Goal: Transaction & Acquisition: Purchase product/service

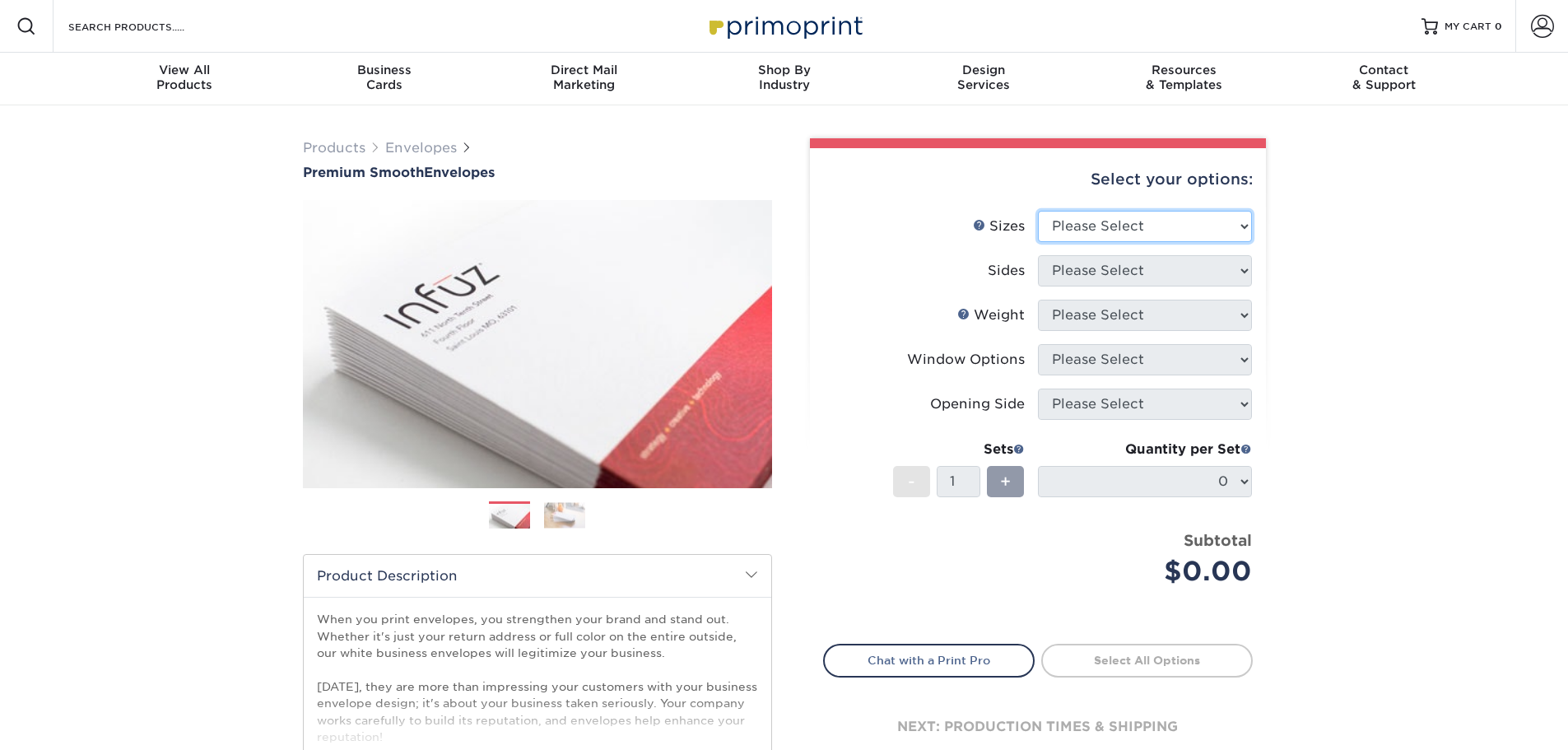
click at [1109, 223] on div "Select your options: Sizes Help Sizes Please Select 8.875" x 3.875" 4.125" x 9.…" at bounding box center [1038, 468] width 456 height 641
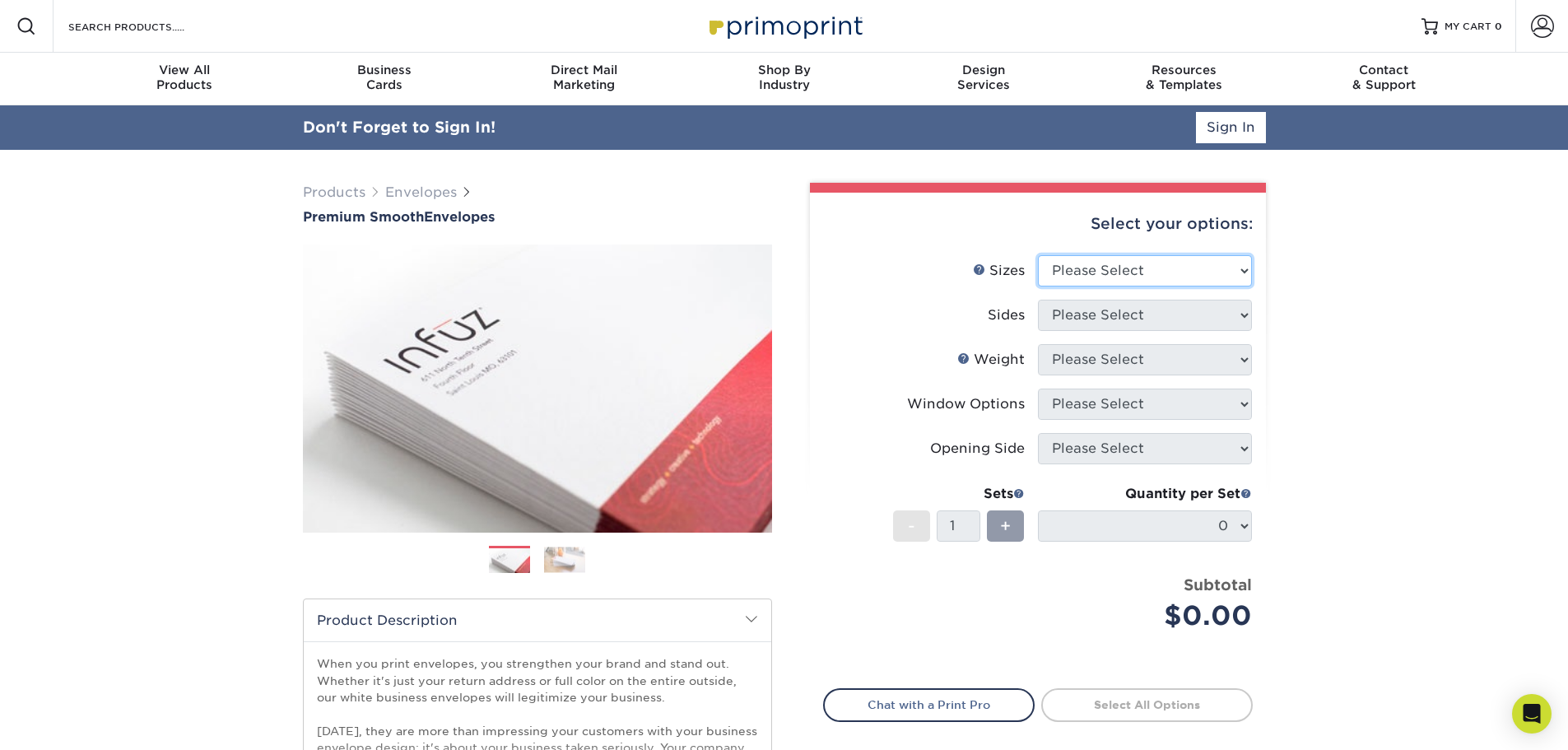
select select "4.12x9.50"
click at [1038, 255] on select "Please Select 8.875" x 3.875" 4.125" x 9.5" 5.25" x 7.25" 9" x 12"" at bounding box center [1144, 271] width 214 height 31
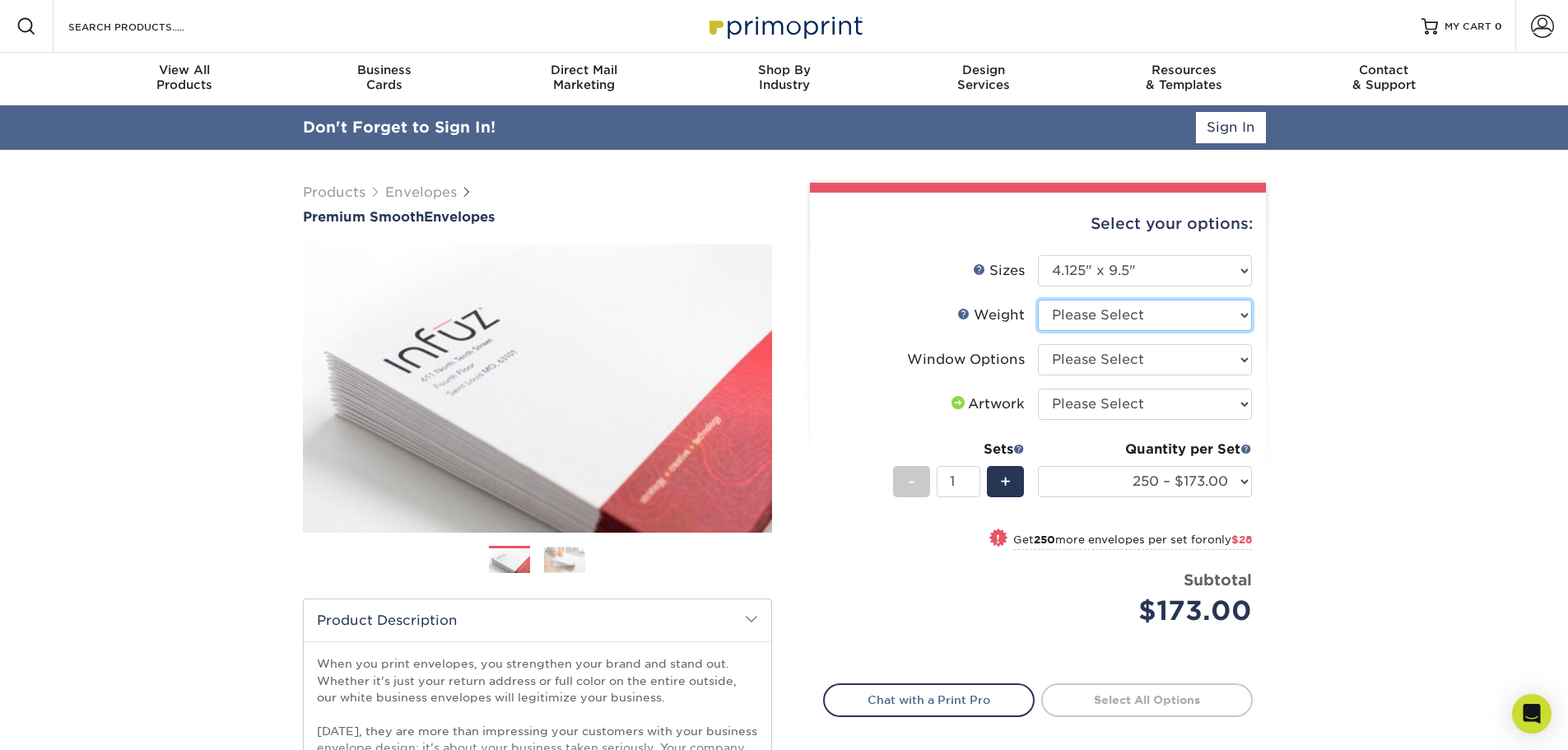
click at [1157, 319] on select "Please Select 70LB" at bounding box center [1144, 315] width 214 height 31
select select "70LB"
click at [1038, 299] on select "Please Select 70LB" at bounding box center [1144, 315] width 214 height 31
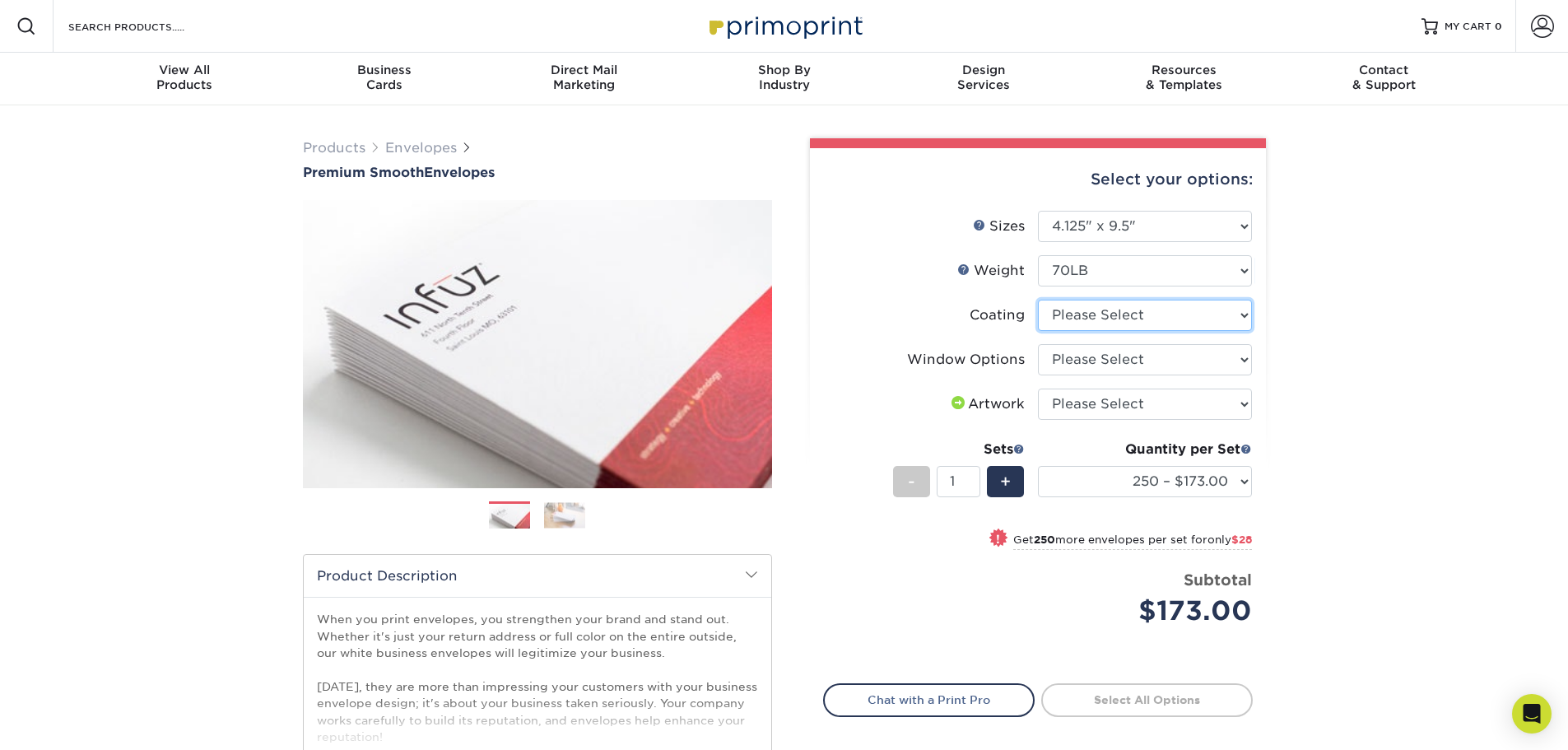
click at [1101, 317] on select at bounding box center [1144, 315] width 214 height 31
select select "3e7618de-abca-4bda-9f97-8b9129e913d8"
click at [1038, 299] on select at bounding box center [1144, 315] width 214 height 31
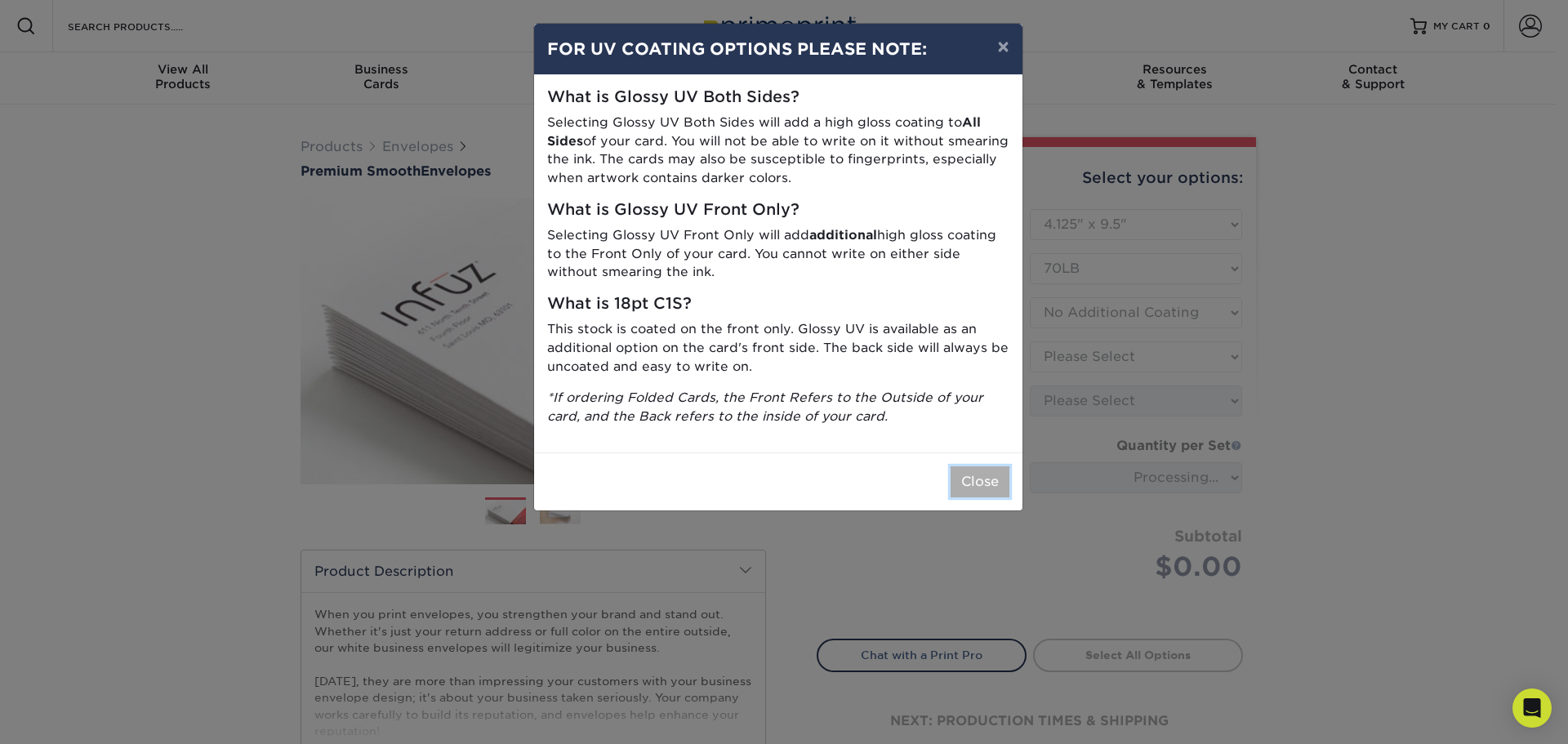
click at [976, 476] on button "Close" at bounding box center [980, 482] width 59 height 31
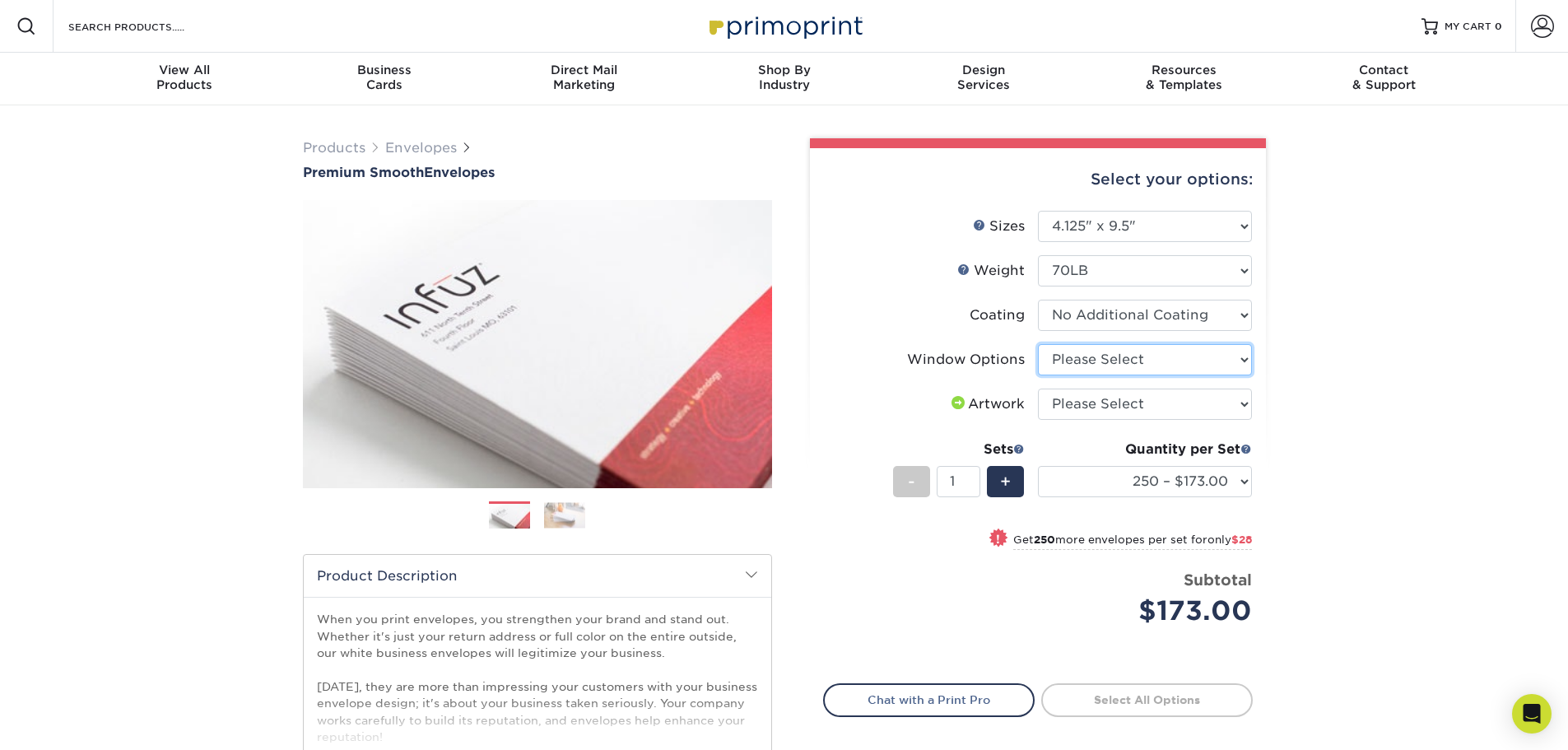
click at [1097, 361] on select "Please Select No Window Window (Left Side)" at bounding box center [1144, 359] width 214 height 31
select select "1f9e9f9f-4237-4243-ba79-49052844f6e6"
click at [1038, 344] on select "Please Select No Window Window (Left Side)" at bounding box center [1144, 359] width 214 height 31
click at [1090, 409] on select "Please Select I will upload files I need a design - $50" at bounding box center [1144, 404] width 214 height 31
select select "upload"
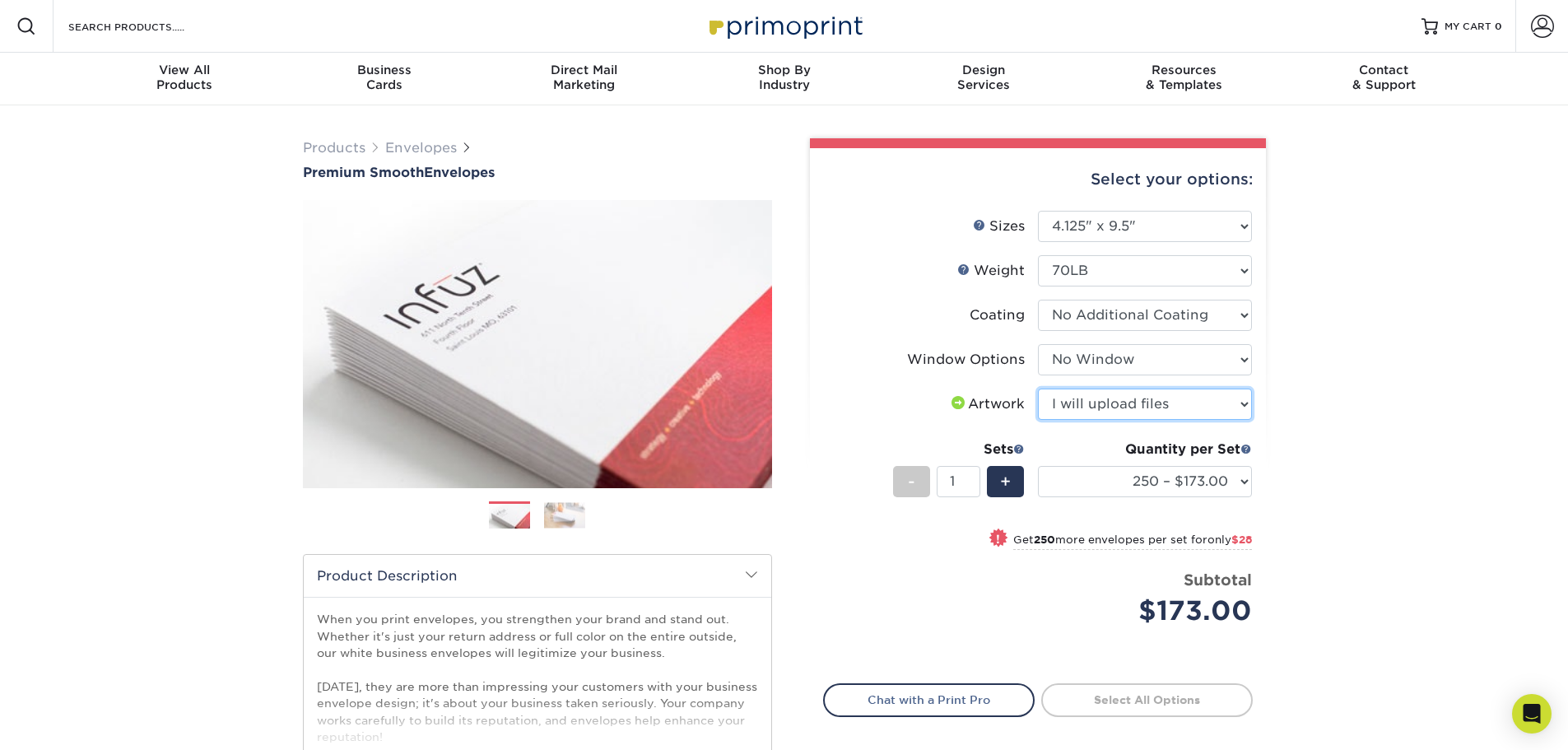
click at [1038, 388] on select "Please Select I will upload files I need a design - $50" at bounding box center [1144, 404] width 214 height 31
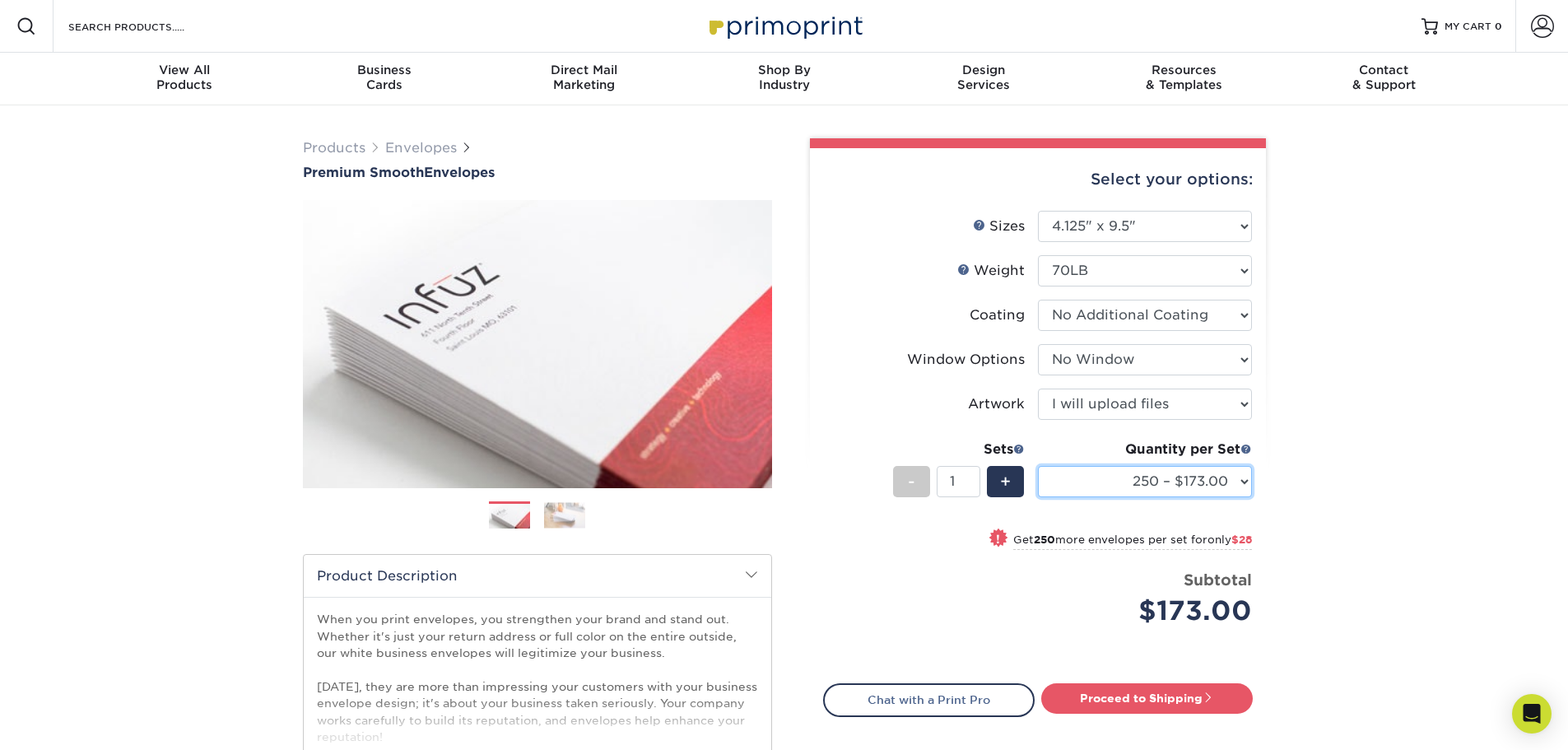
click at [1243, 475] on select "250 – $173.00 500 – $201.00 1000 – $251.00 2500 – $388.00 5000 – $566.00 10000 …" at bounding box center [1144, 481] width 214 height 31
select select "10000 – $1164.00"
click at [1038, 465] on select "250 – $173.00 500 – $201.00 1000 – $251.00 2500 – $388.00 5000 – $566.00 10000 …" at bounding box center [1144, 481] width 214 height 31
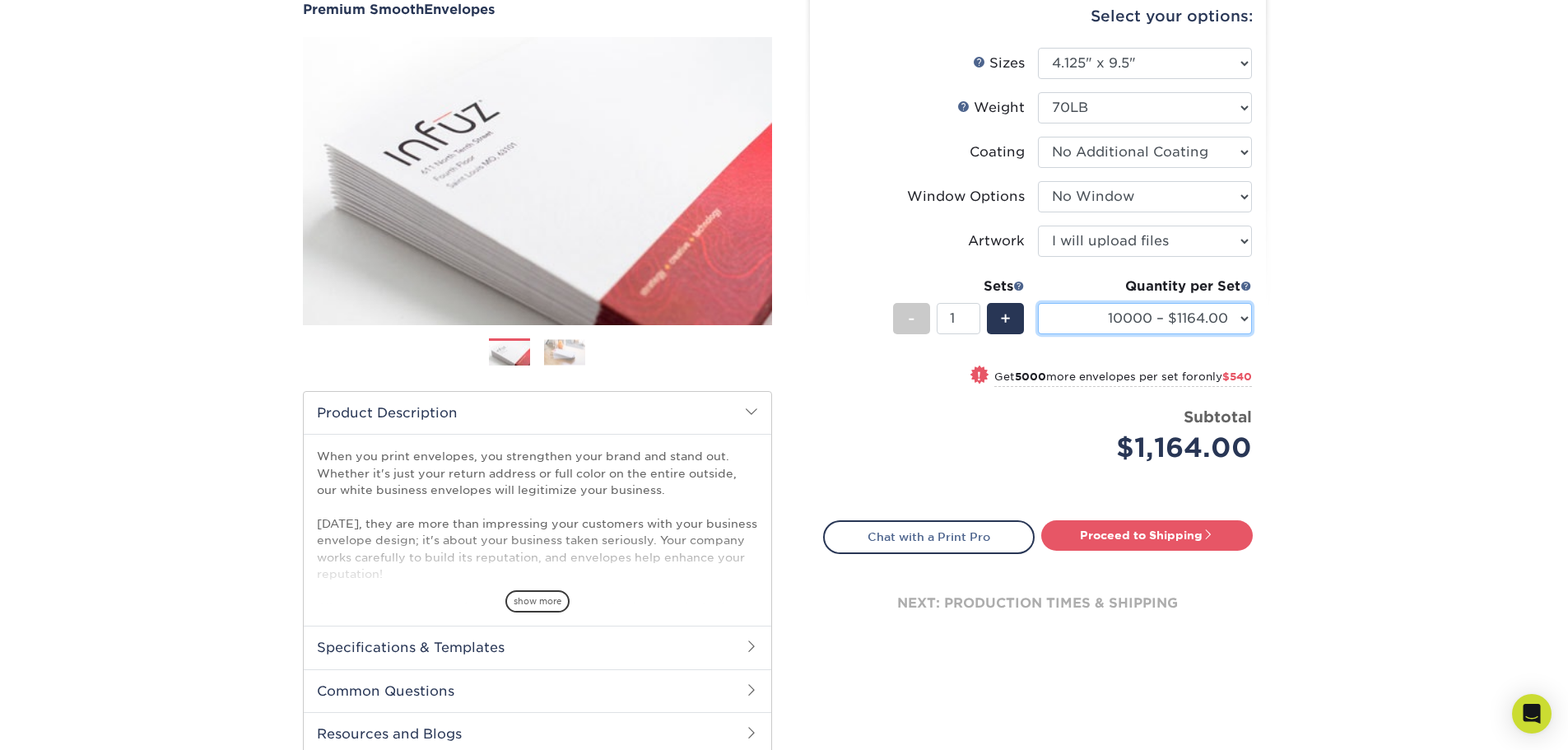
scroll to position [164, 0]
click at [1244, 315] on select "250 – $173.00 500 – $201.00 1000 – $251.00 2500 – $388.00 5000 – $566.00 10000 …" at bounding box center [1144, 317] width 214 height 31
click at [1363, 380] on div "Products Envelopes Premium Smooth Envelopes Previous Next / /" at bounding box center [784, 381] width 1568 height 879
click at [1011, 315] on div "+" at bounding box center [1005, 317] width 37 height 31
type input "2"
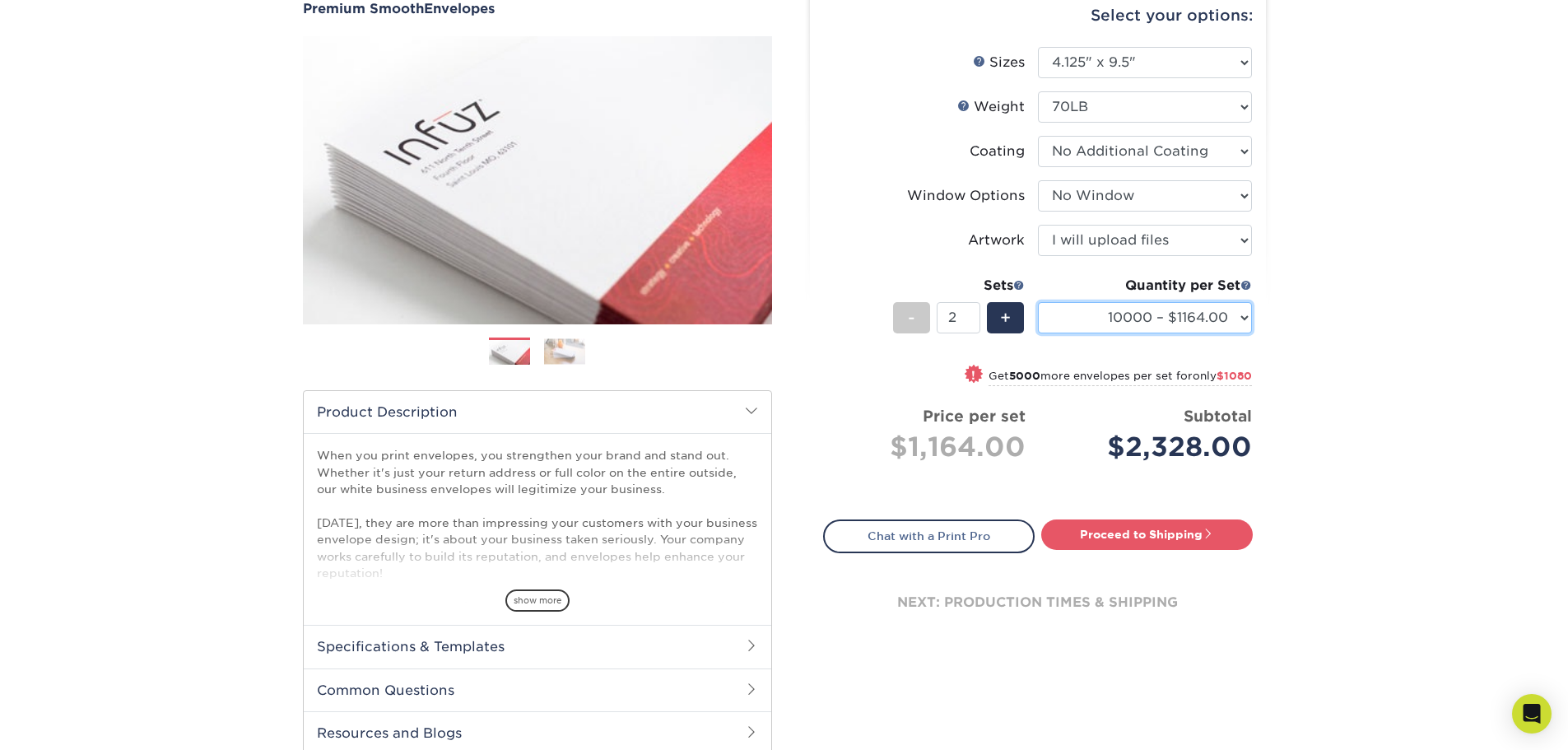
click at [1242, 315] on select "250 – $173.00 500 – $201.00 1000 – $251.00 2500 – $388.00 5000 – $566.00 10000 …" at bounding box center [1144, 317] width 214 height 31
select select "1000 – $251.00"
click at [1038, 302] on select "250 – $173.00 500 – $201.00 1000 – $251.00 2500 – $388.00 5000 – $566.00 10000 …" at bounding box center [1144, 317] width 214 height 31
click at [1006, 315] on span "+" at bounding box center [1006, 317] width 11 height 25
type input "3"
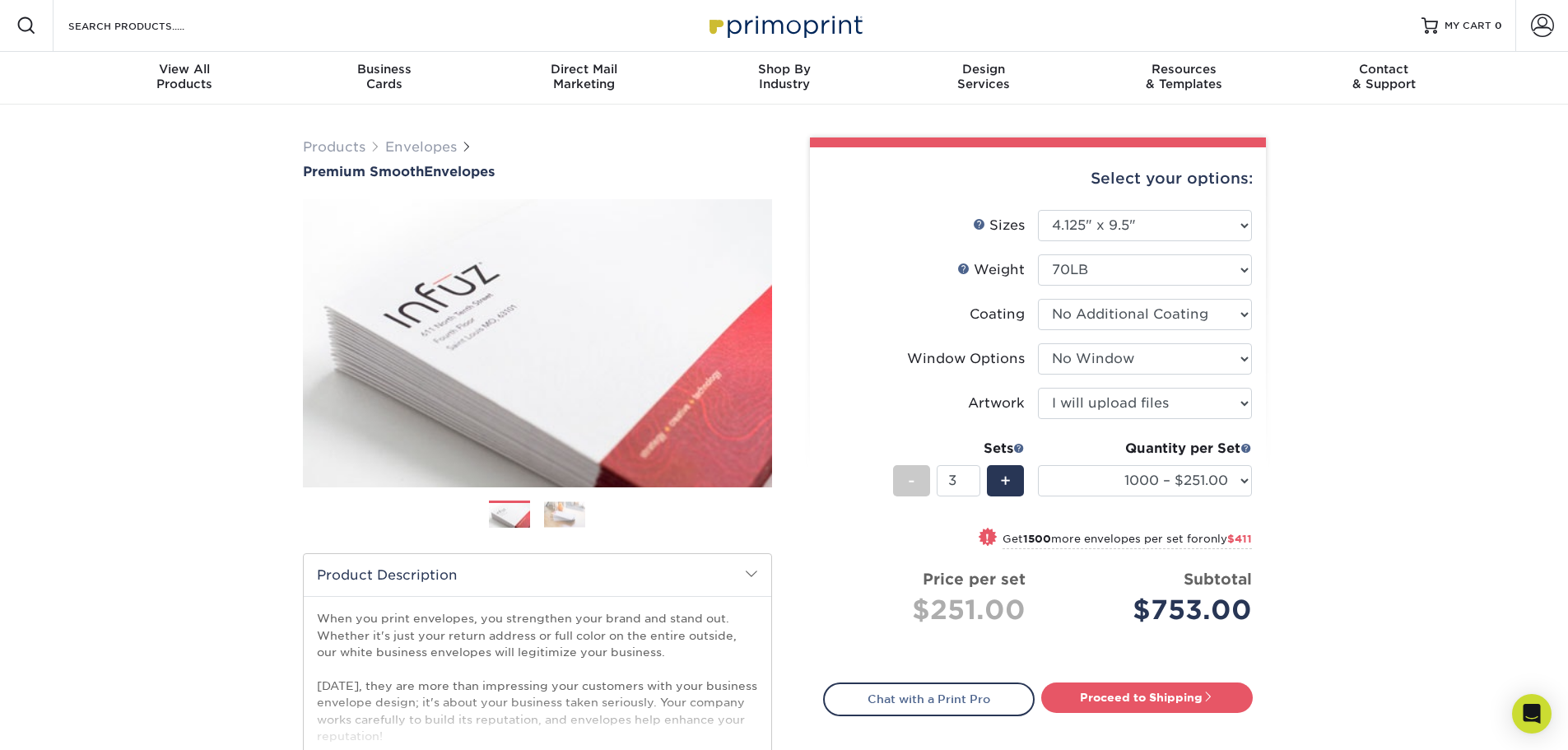
scroll to position [0, 0]
click at [1458, 29] on span "MY CART" at bounding box center [1468, 26] width 47 height 14
